Goal: Check status: Check status

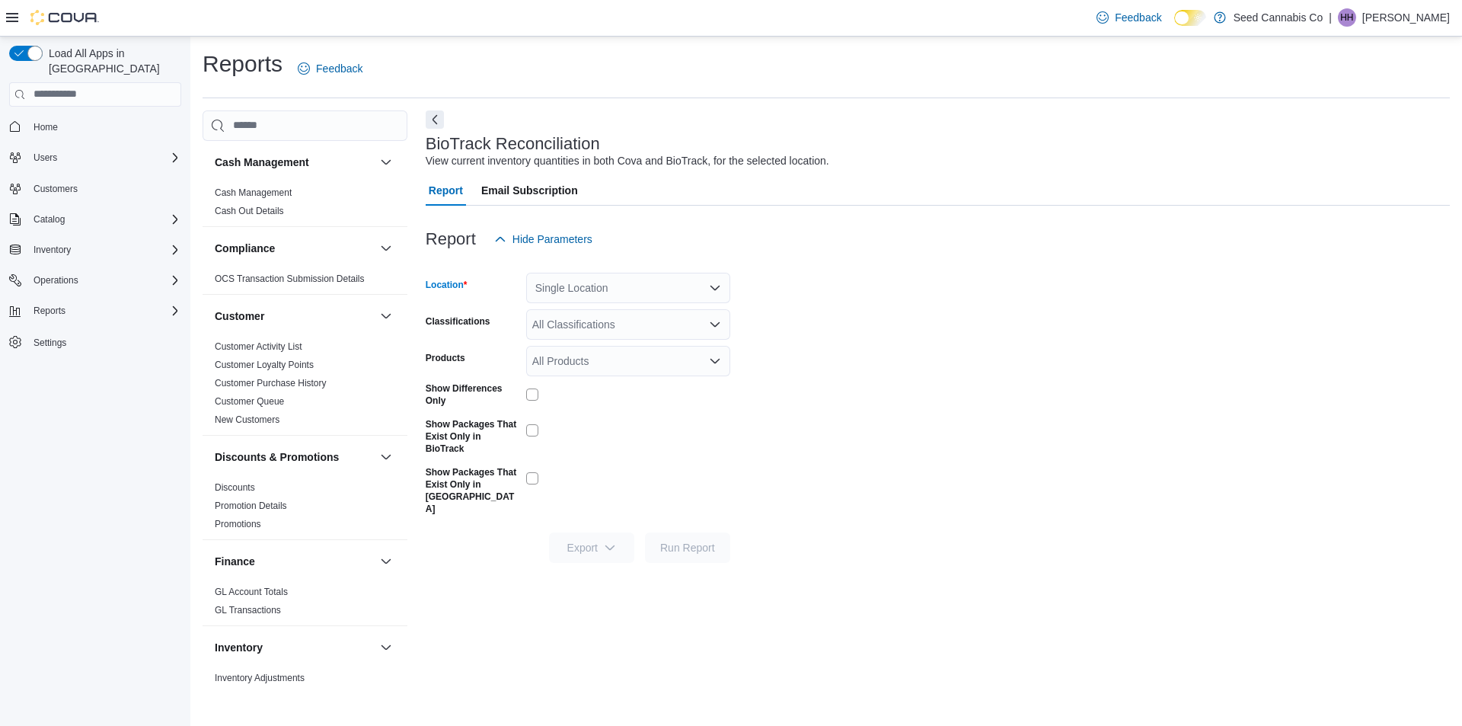
click at [648, 280] on div "Single Location" at bounding box center [628, 288] width 204 height 30
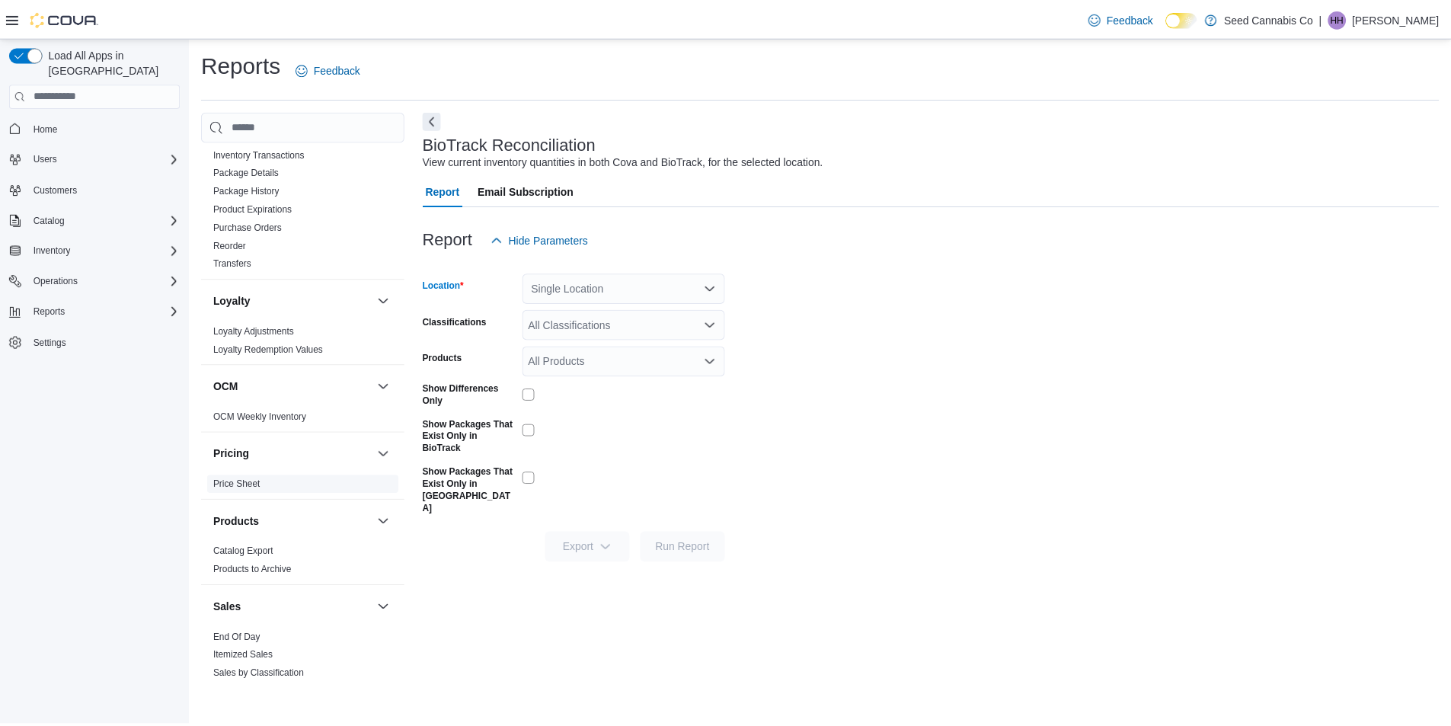
scroll to position [838, 0]
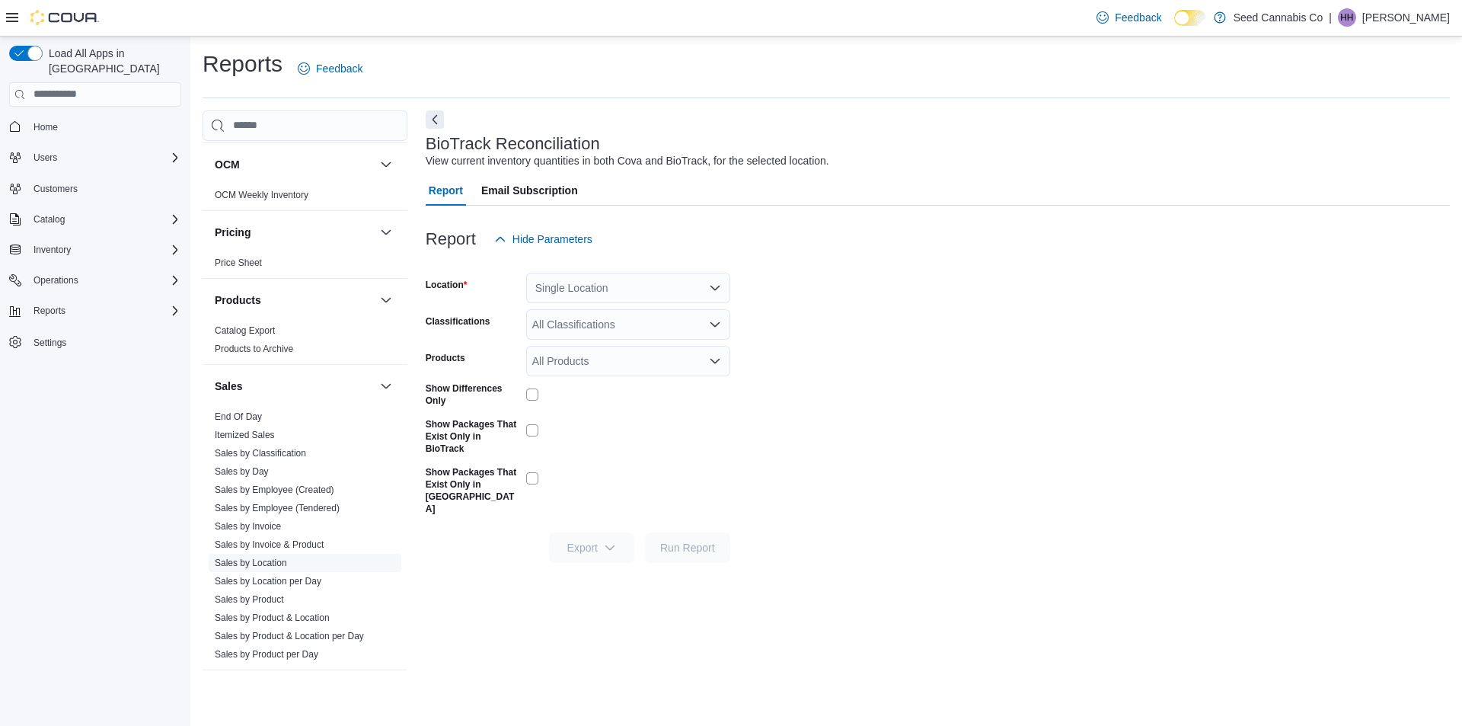
click at [260, 562] on link "Sales by Location" at bounding box center [251, 563] width 72 height 11
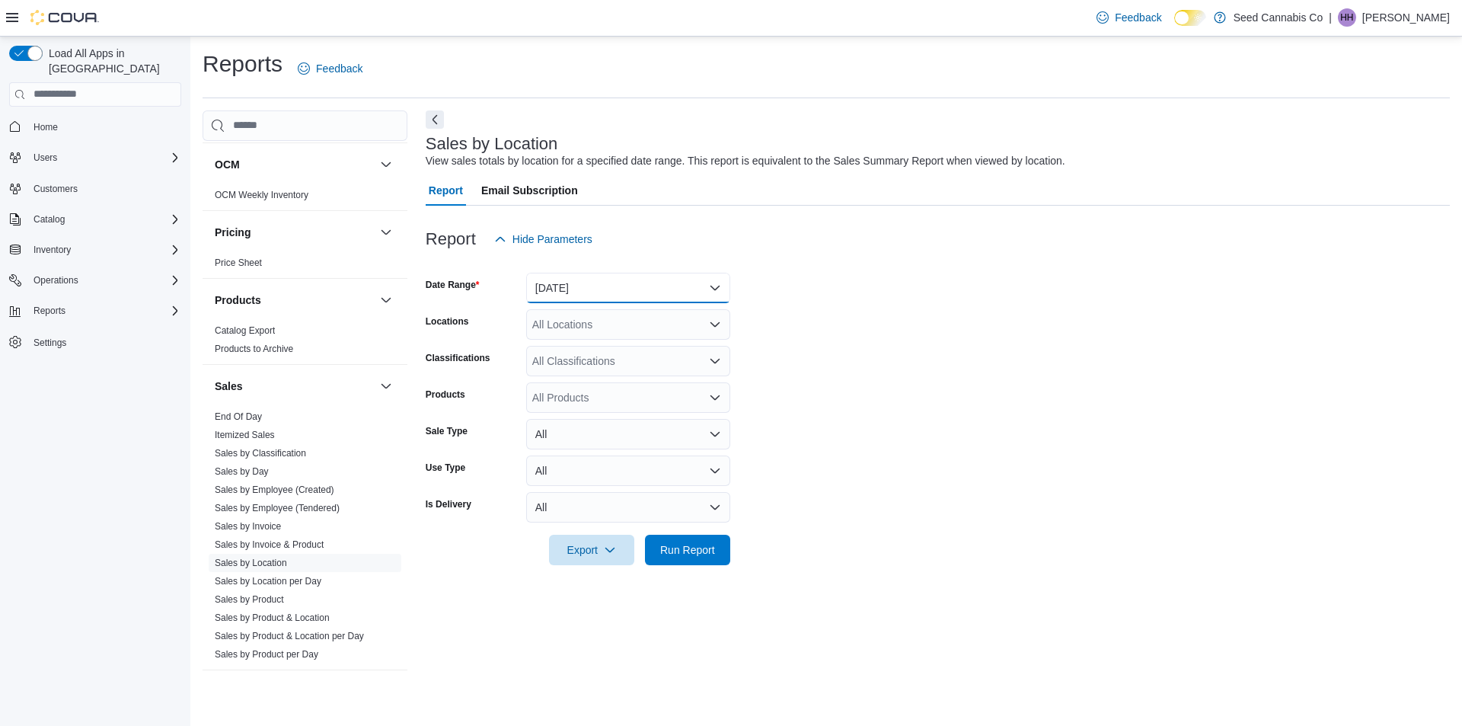
click at [574, 281] on button "[DATE]" at bounding box center [628, 288] width 204 height 30
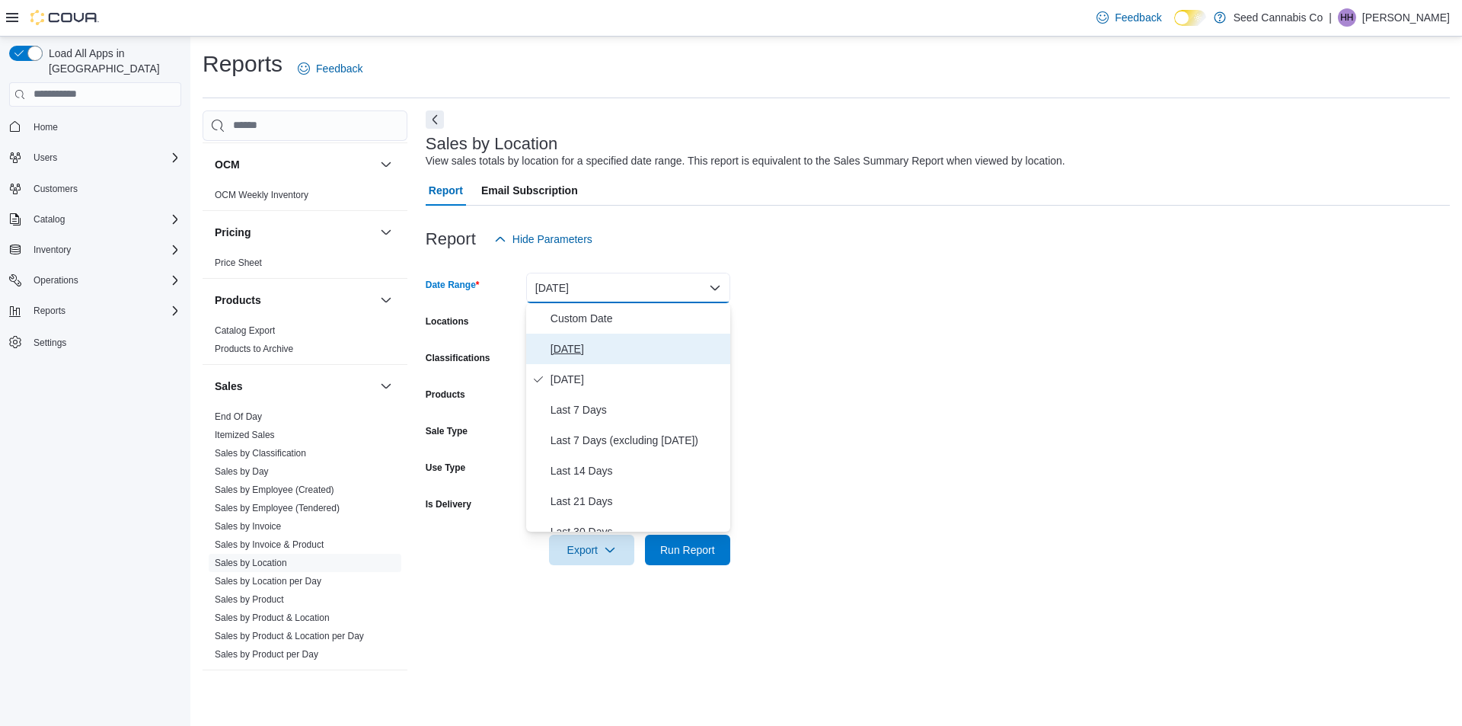
click at [598, 338] on button "[DATE]" at bounding box center [628, 349] width 204 height 30
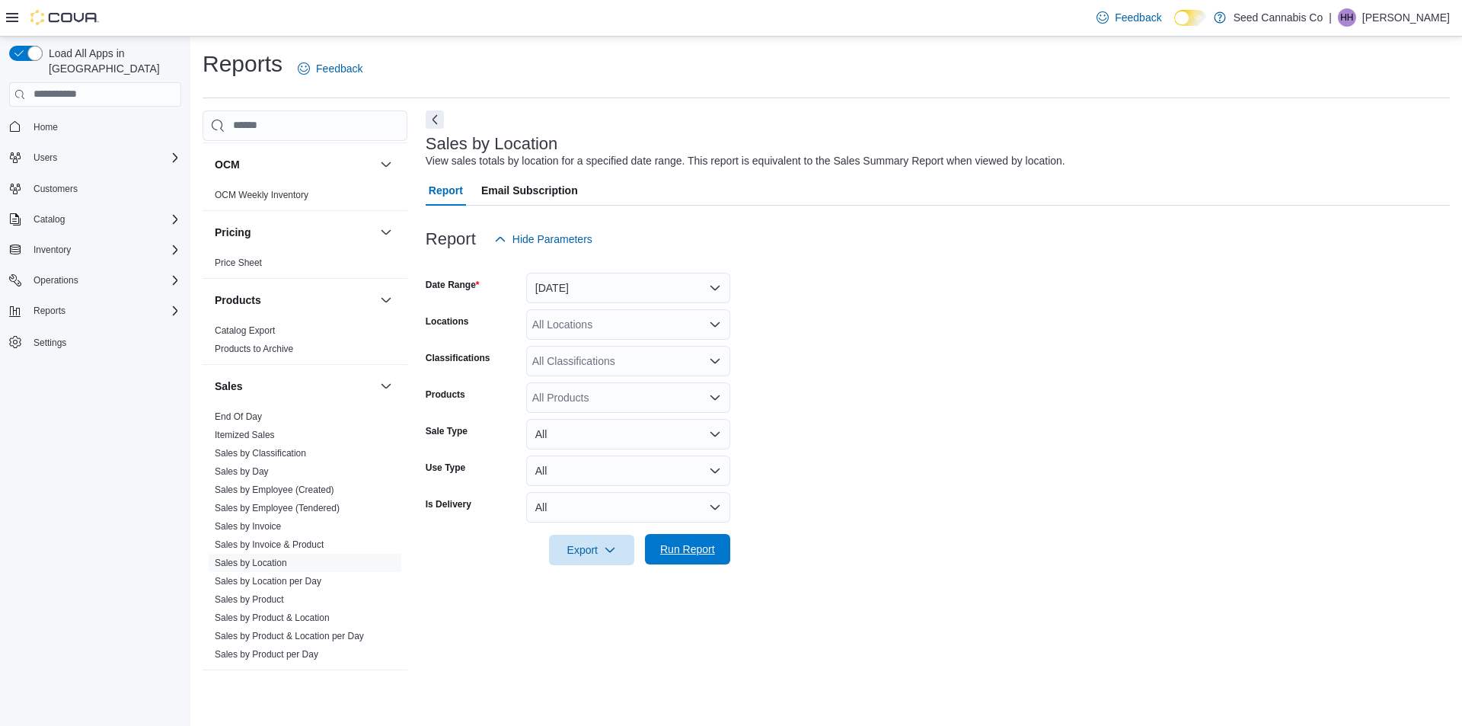
click at [705, 551] on span "Run Report" at bounding box center [687, 549] width 55 height 15
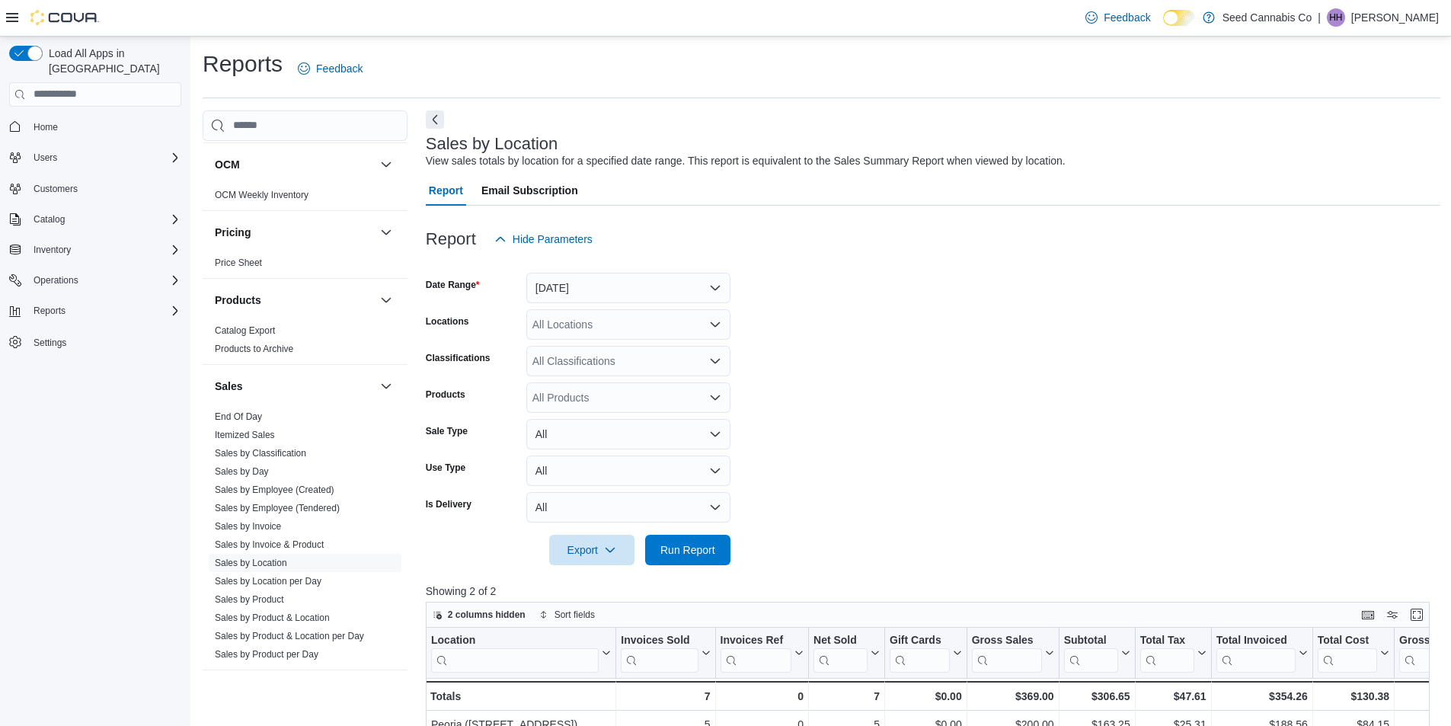
click at [1005, 312] on form "Date Range [DATE] Locations All Locations Classifications All Classifications P…" at bounding box center [933, 409] width 1015 height 311
